Goal: Information Seeking & Learning: Learn about a topic

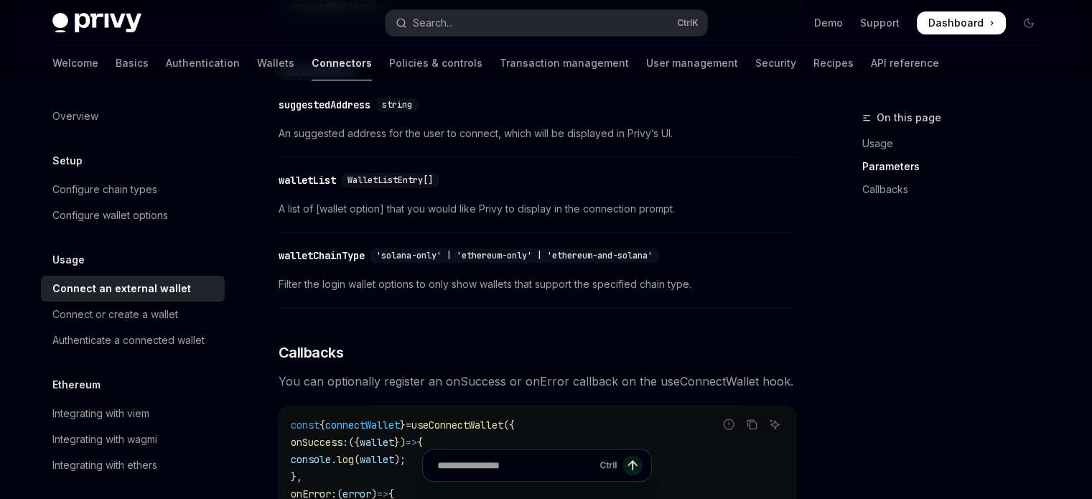
scroll to position [588, 0]
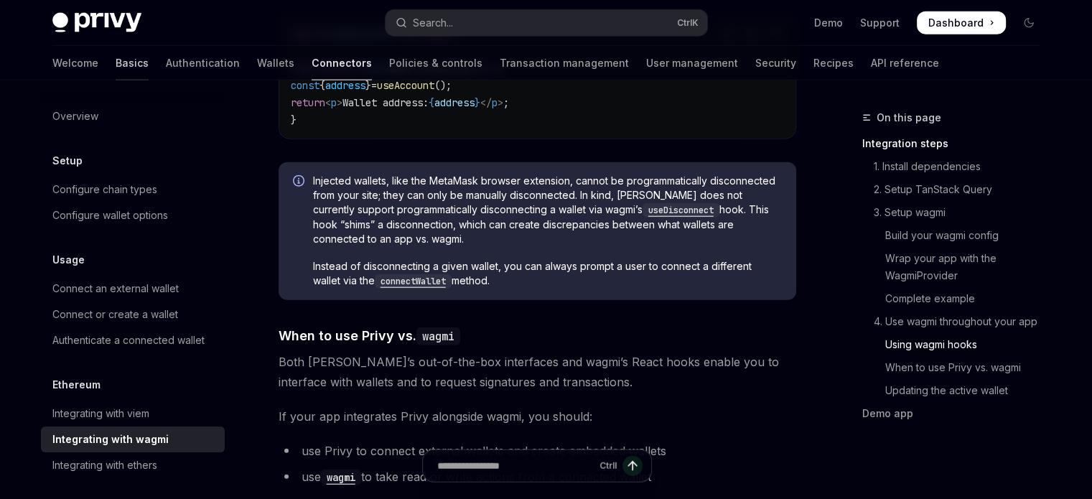
click at [116, 65] on link "Basics" at bounding box center [132, 63] width 33 height 34
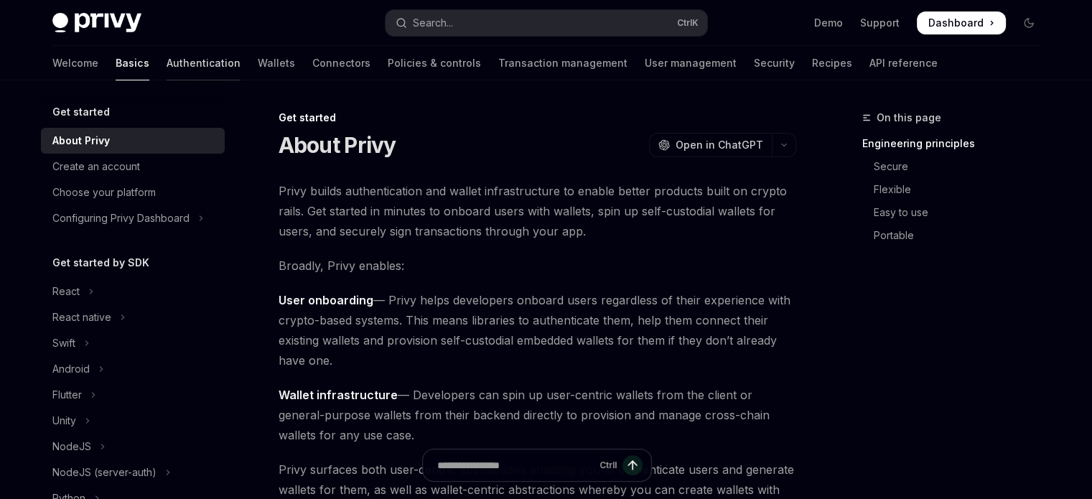
click at [167, 54] on link "Authentication" at bounding box center [204, 63] width 74 height 34
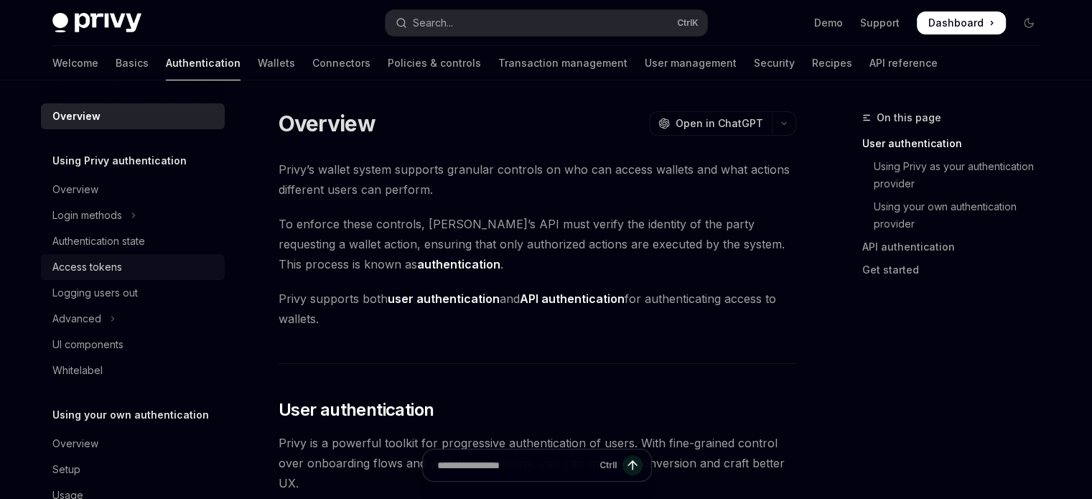
scroll to position [37, 0]
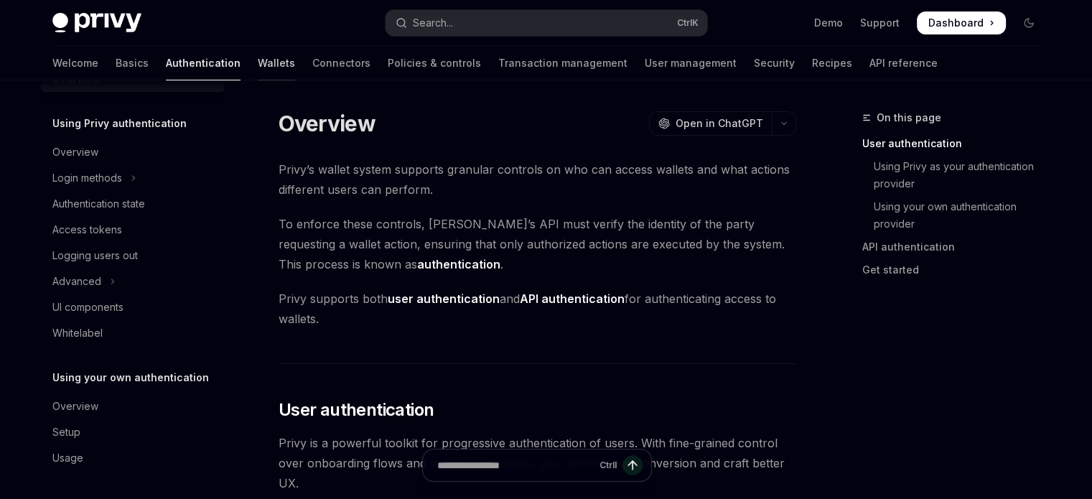
click at [258, 60] on link "Wallets" at bounding box center [276, 63] width 37 height 34
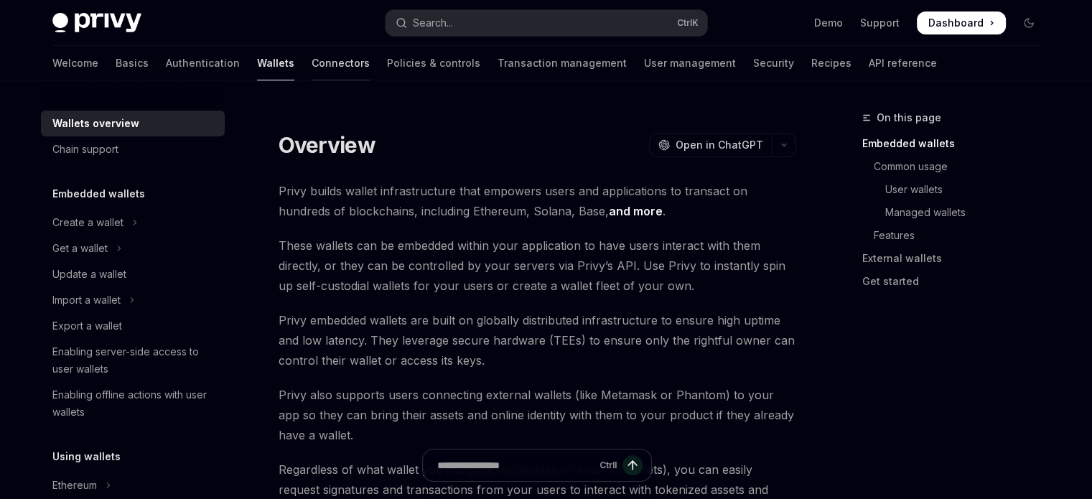
click at [312, 68] on link "Connectors" at bounding box center [341, 63] width 58 height 34
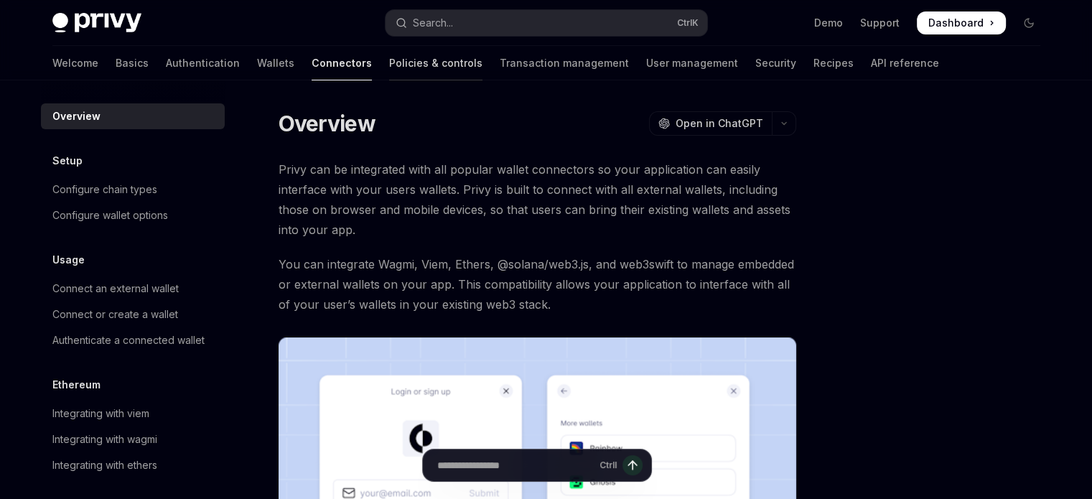
click at [389, 70] on link "Policies & controls" at bounding box center [435, 63] width 93 height 34
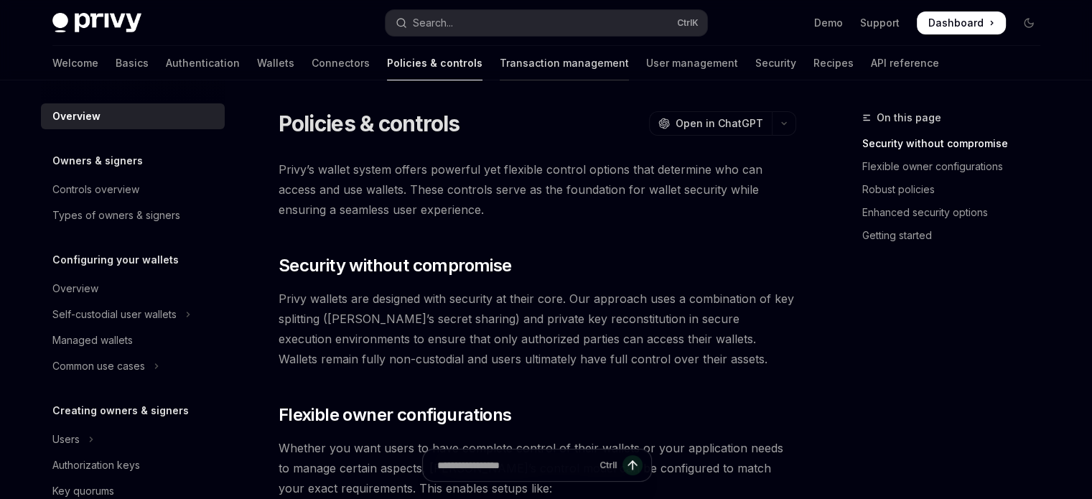
click at [500, 68] on link "Transaction management" at bounding box center [564, 63] width 129 height 34
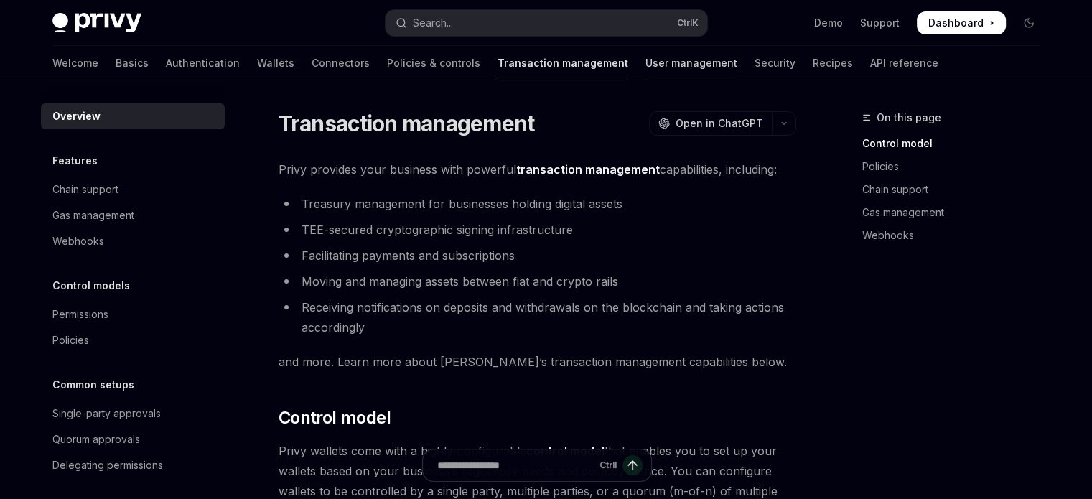
click at [645, 65] on link "User management" at bounding box center [691, 63] width 92 height 34
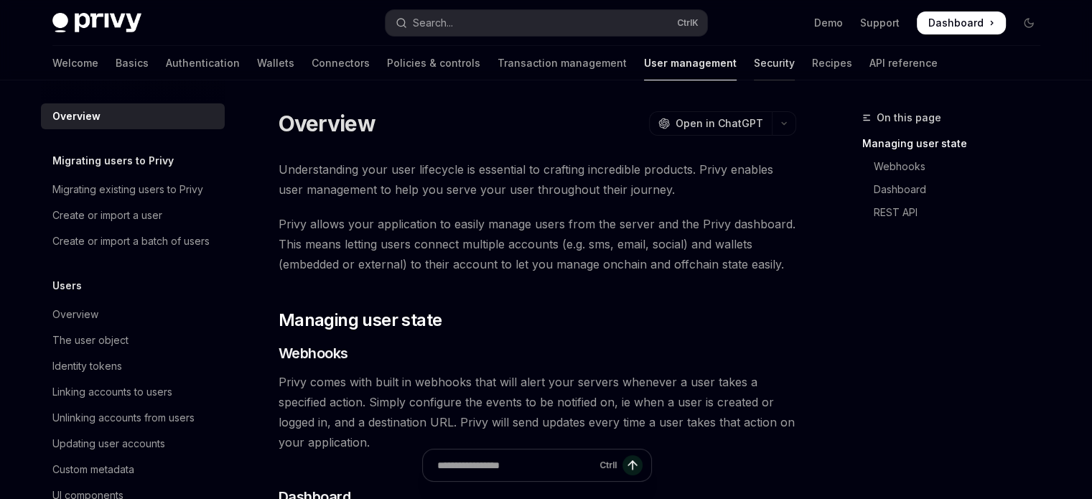
click at [754, 65] on link "Security" at bounding box center [774, 63] width 41 height 34
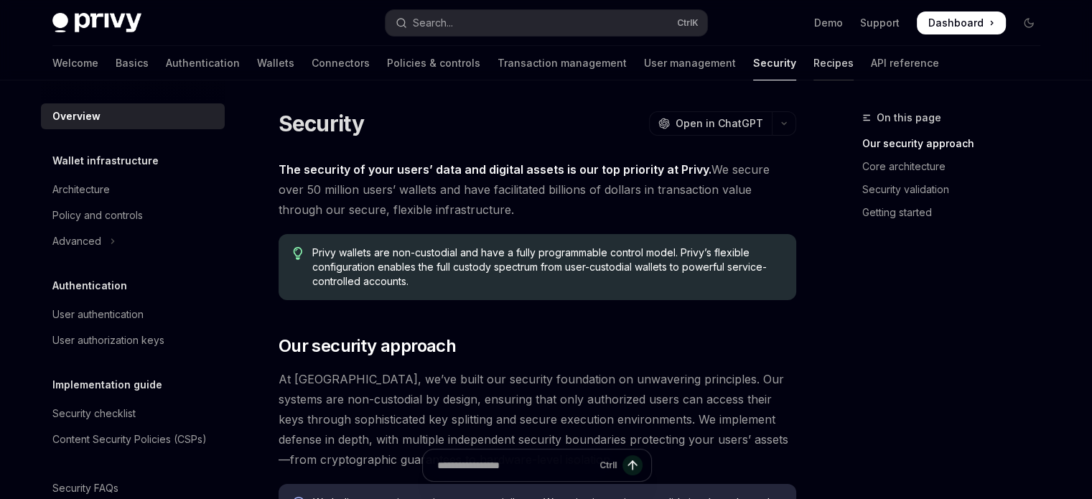
click at [813, 67] on link "Recipes" at bounding box center [833, 63] width 40 height 34
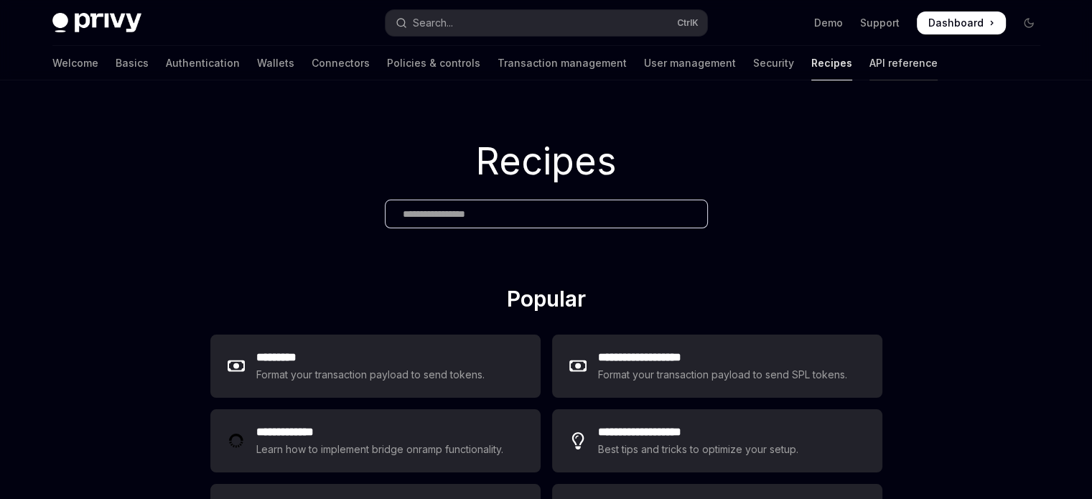
click at [869, 68] on link "API reference" at bounding box center [903, 63] width 68 height 34
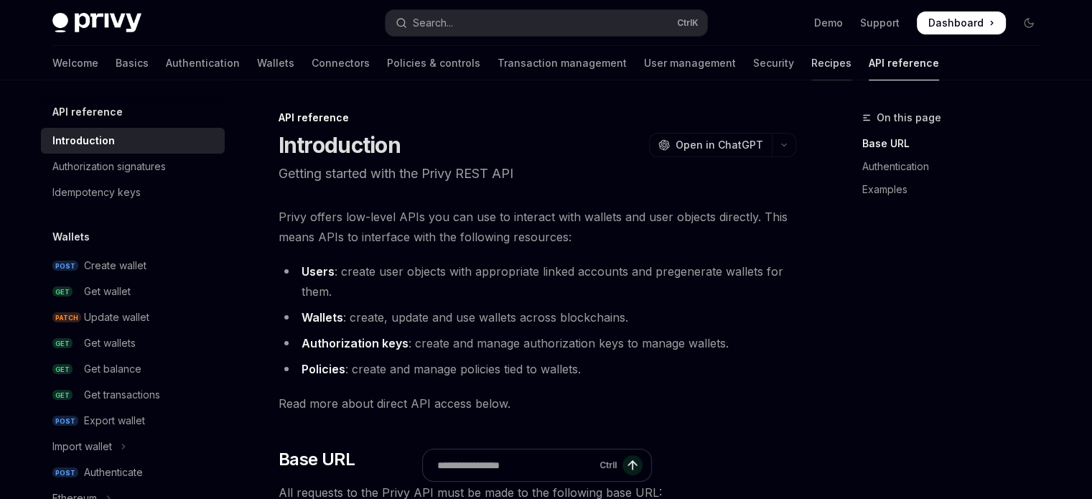
click at [811, 66] on link "Recipes" at bounding box center [831, 63] width 40 height 34
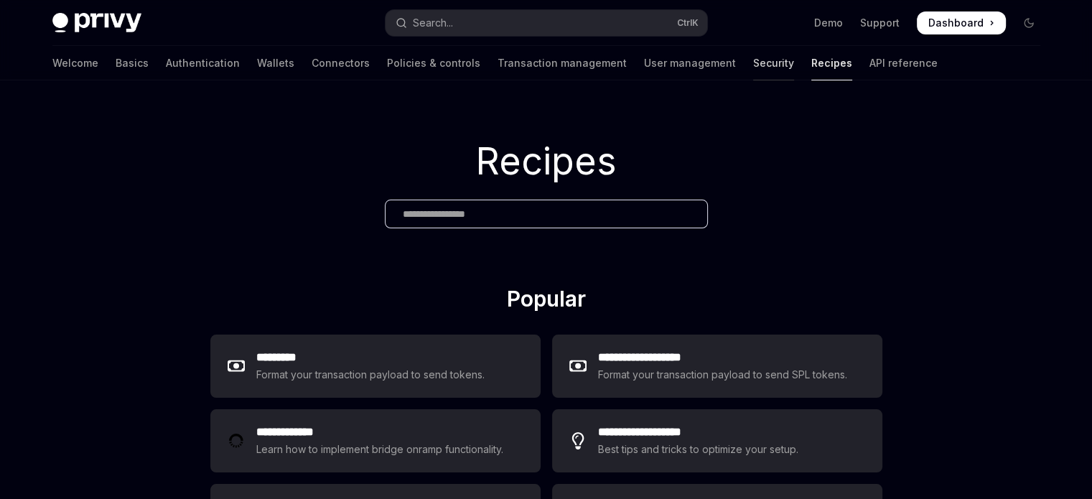
click at [753, 65] on link "Security" at bounding box center [773, 63] width 41 height 34
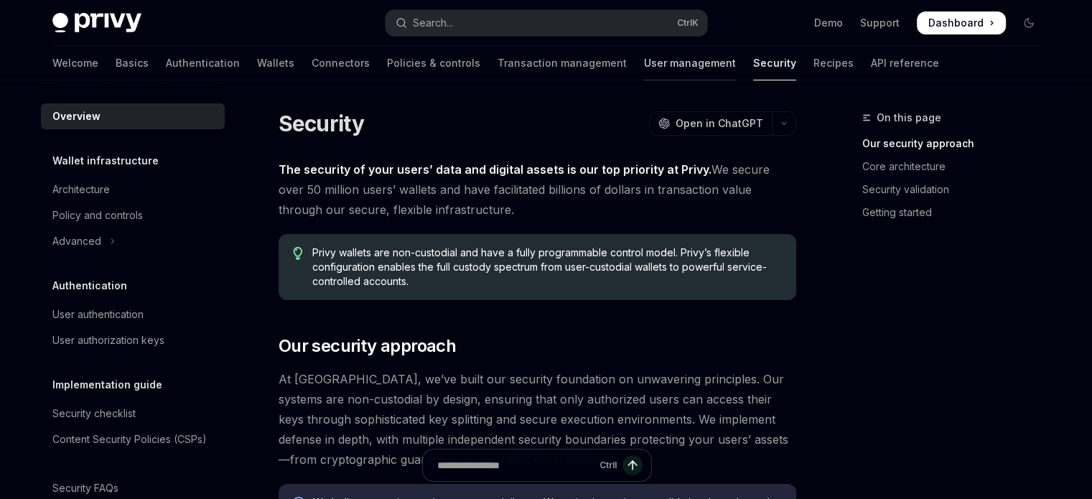
click at [644, 62] on link "User management" at bounding box center [690, 63] width 92 height 34
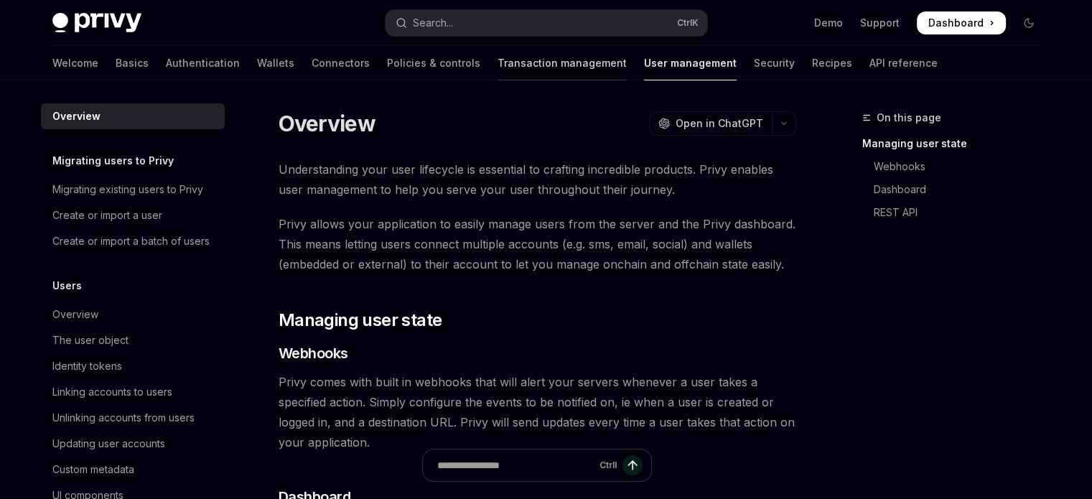
click at [500, 80] on div at bounding box center [561, 80] width 129 height 1
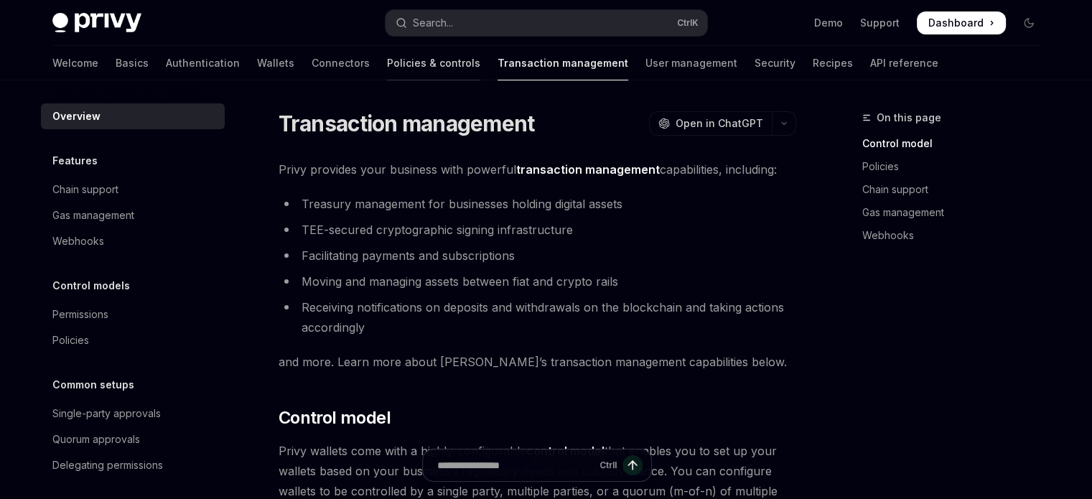
click at [387, 65] on link "Policies & controls" at bounding box center [433, 63] width 93 height 34
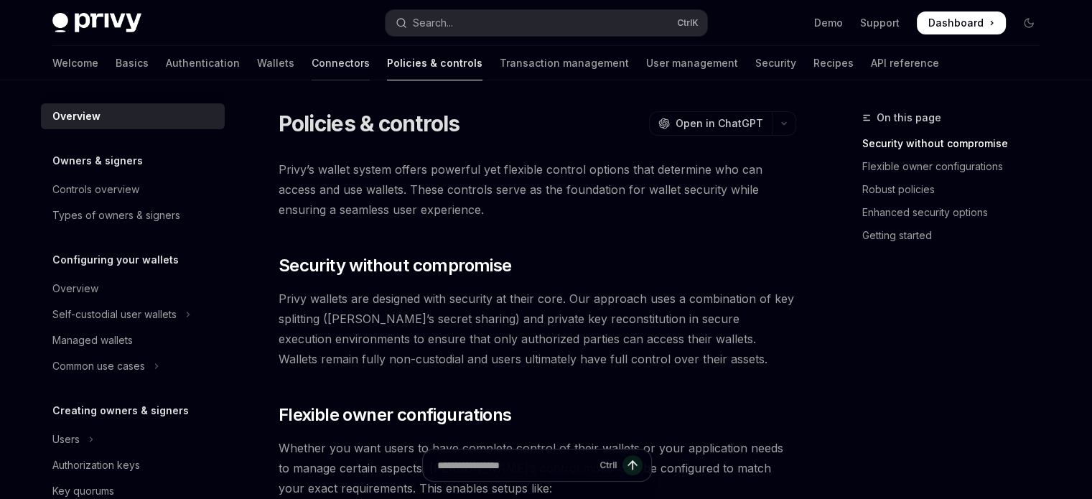
click at [312, 65] on link "Connectors" at bounding box center [341, 63] width 58 height 34
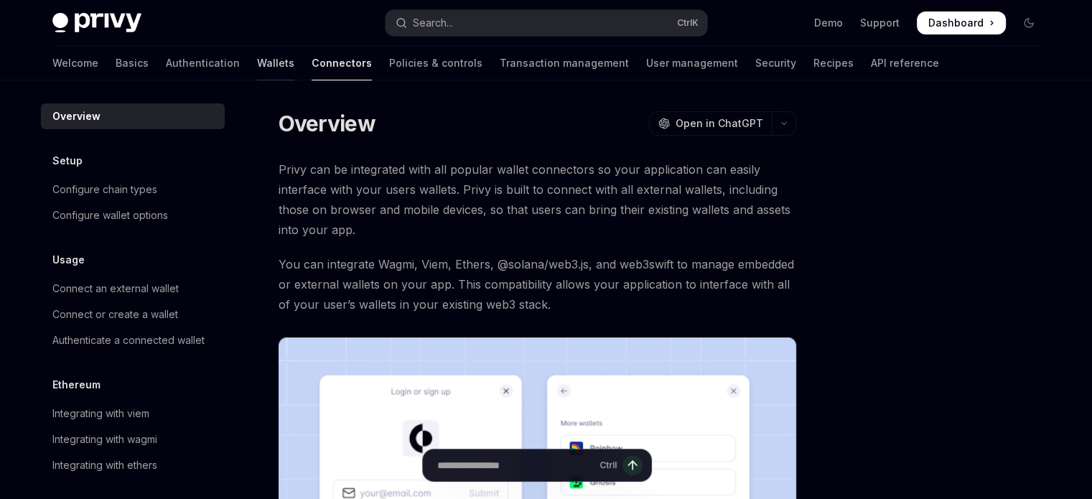
click at [257, 62] on link "Wallets" at bounding box center [275, 63] width 37 height 34
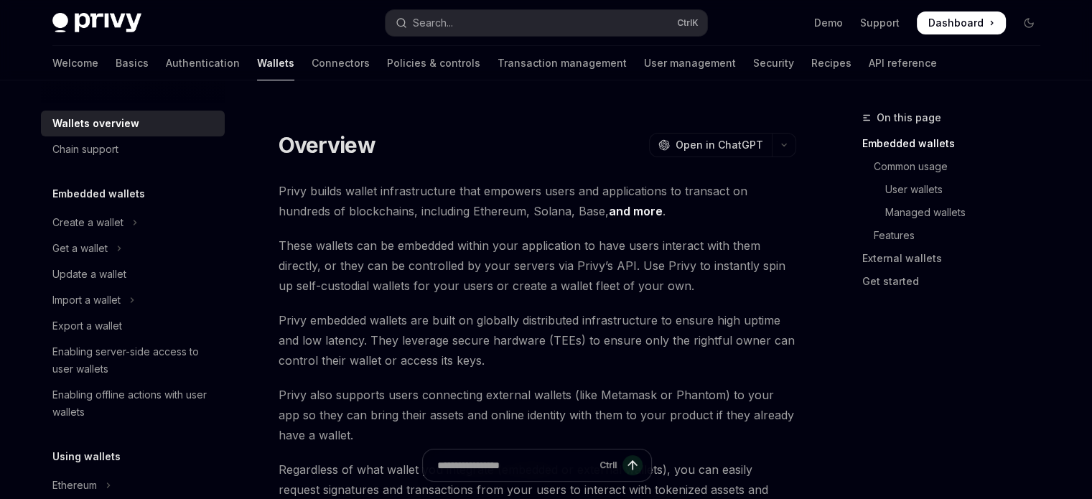
type textarea "*"
